Goal: Navigation & Orientation: Find specific page/section

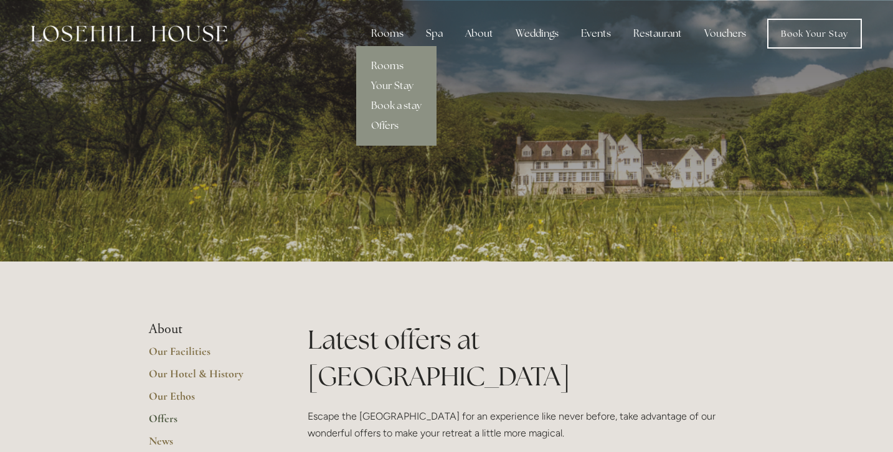
click at [390, 67] on link "Rooms" at bounding box center [396, 66] width 80 height 20
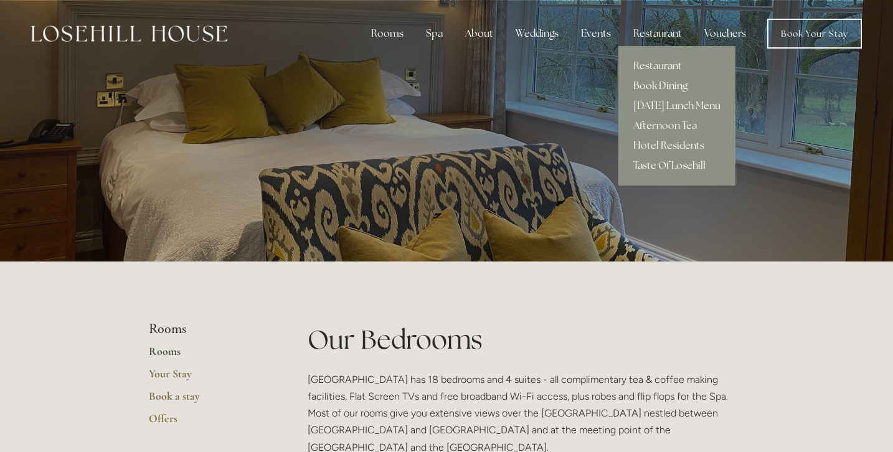
click at [668, 164] on link "Taste Of Losehill" at bounding box center [676, 166] width 117 height 20
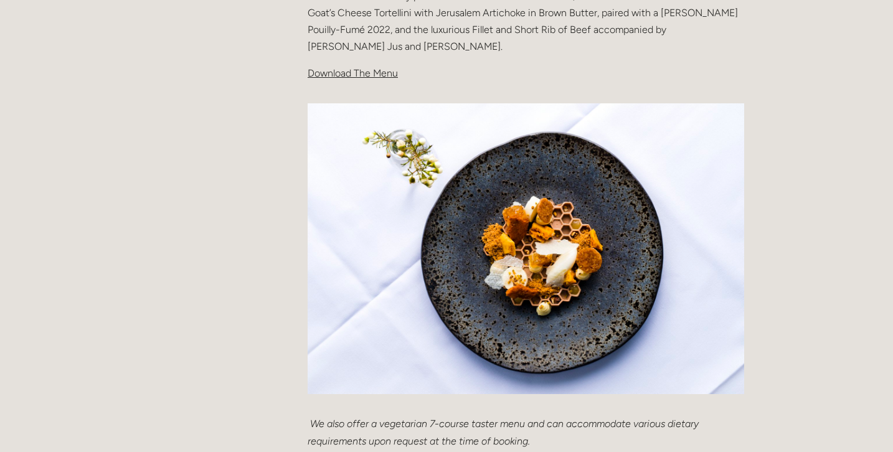
scroll to position [474, 0]
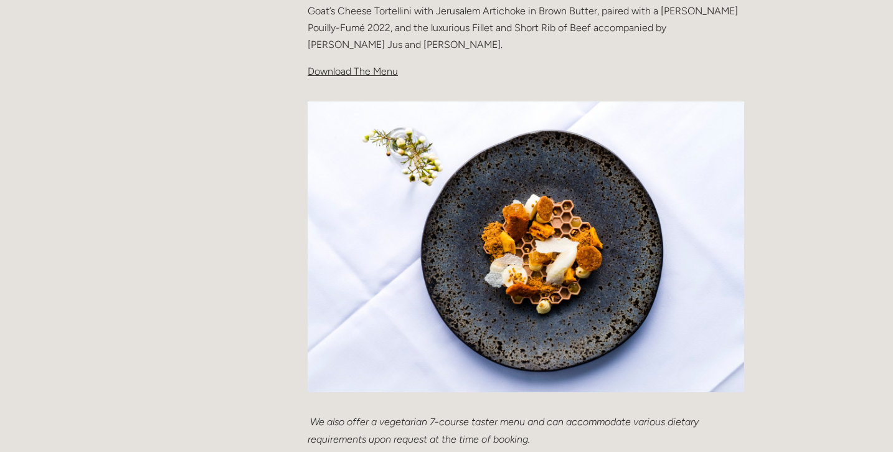
click at [385, 70] on span "Download The Menu" at bounding box center [352, 71] width 90 height 12
click at [353, 71] on span "Download The Menu" at bounding box center [352, 71] width 90 height 12
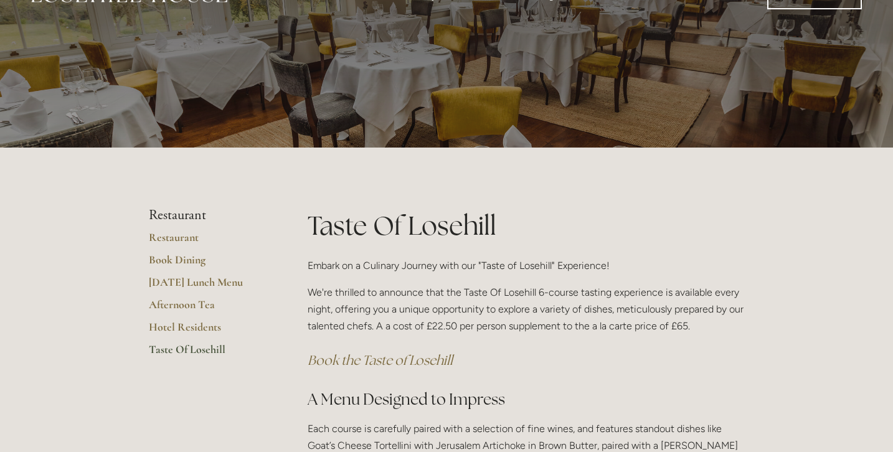
scroll to position [34, 0]
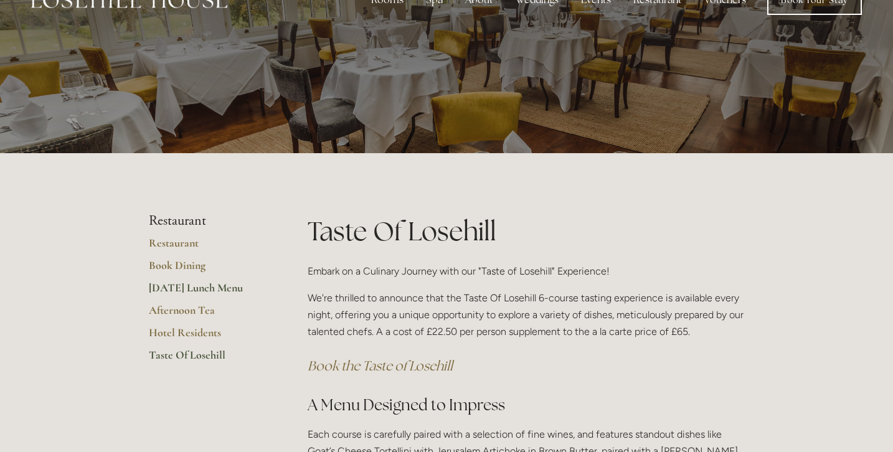
click at [196, 283] on link "[DATE] Lunch Menu" at bounding box center [208, 292] width 119 height 22
